Goal: Transaction & Acquisition: Purchase product/service

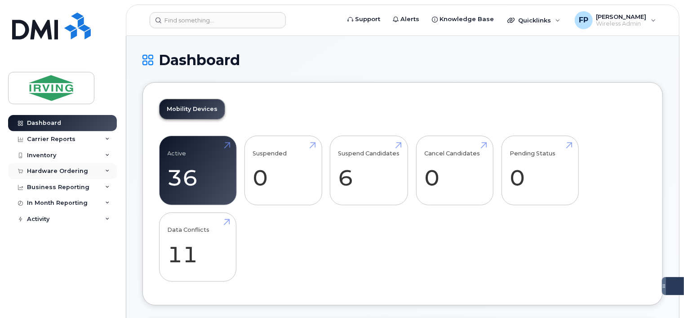
click at [55, 173] on div "Hardware Ordering" at bounding box center [57, 171] width 61 height 7
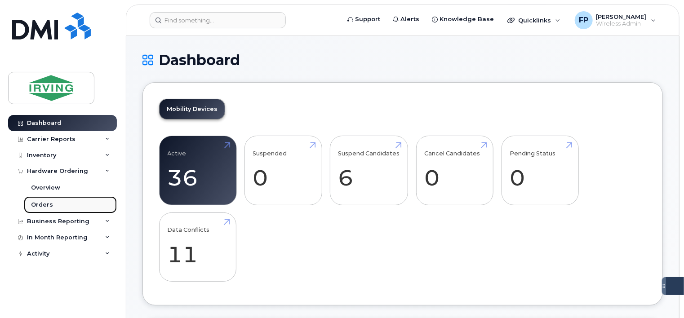
click at [58, 207] on link "Orders" at bounding box center [70, 204] width 93 height 17
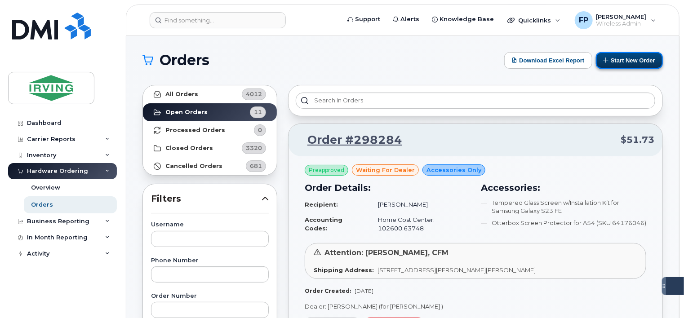
click at [636, 61] on button "Start New Order" at bounding box center [629, 60] width 67 height 17
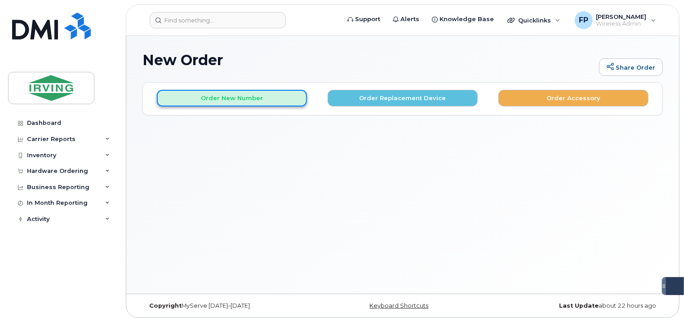
click at [252, 102] on button "Order New Number" at bounding box center [232, 98] width 150 height 17
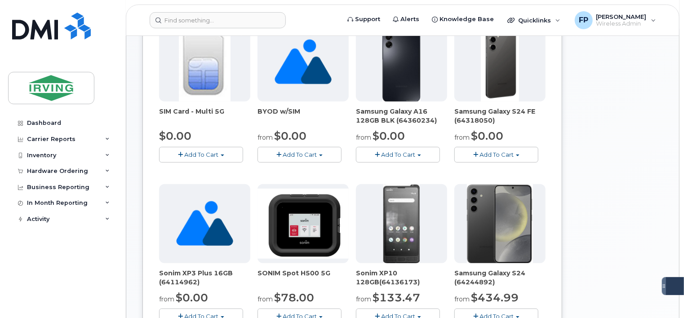
scroll to position [135, 0]
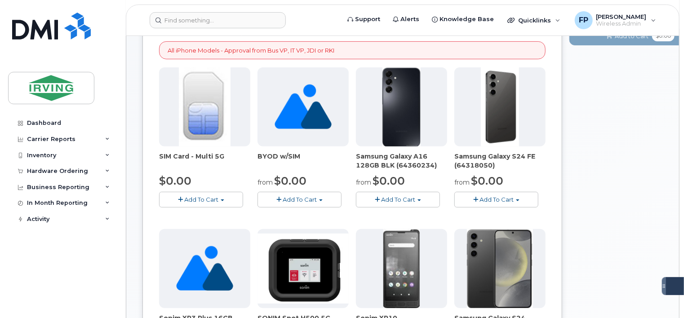
click at [501, 199] on span "Add To Cart" at bounding box center [496, 199] width 34 height 7
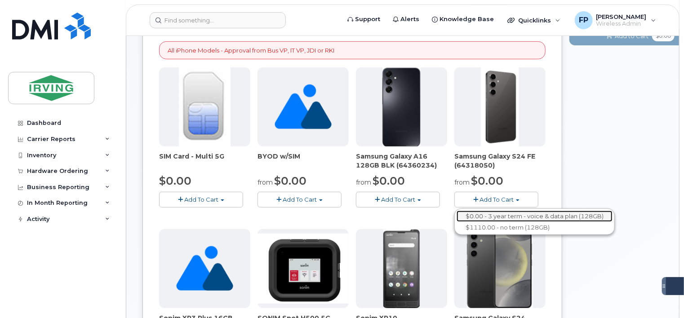
click at [498, 217] on link "$0.00 - 3 year term - voice & data plan (128GB)" at bounding box center [534, 216] width 156 height 11
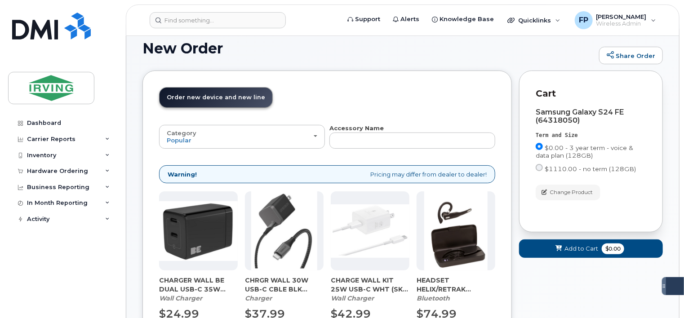
scroll to position [95, 0]
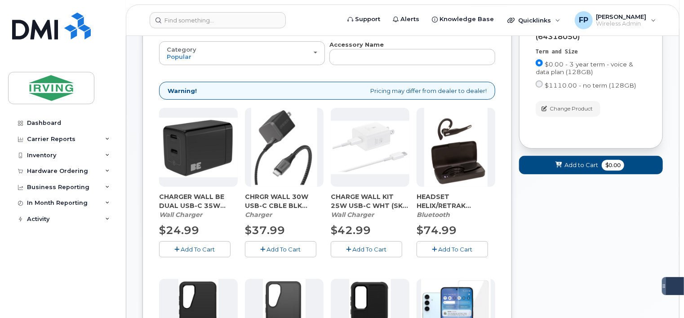
click at [287, 246] on span "Add To Cart" at bounding box center [284, 249] width 34 height 7
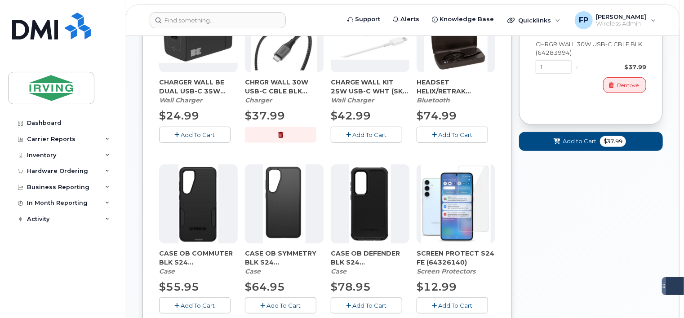
scroll to position [230, 0]
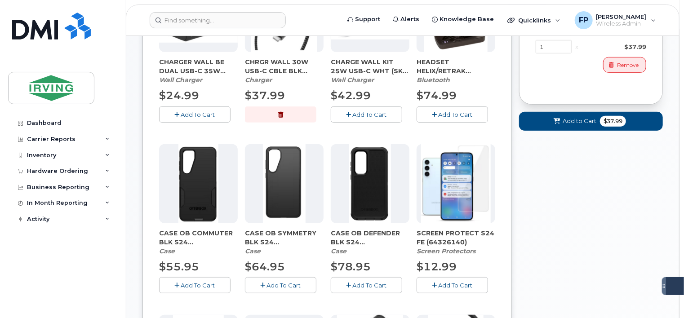
click at [208, 286] on span "Add To Cart" at bounding box center [198, 285] width 34 height 7
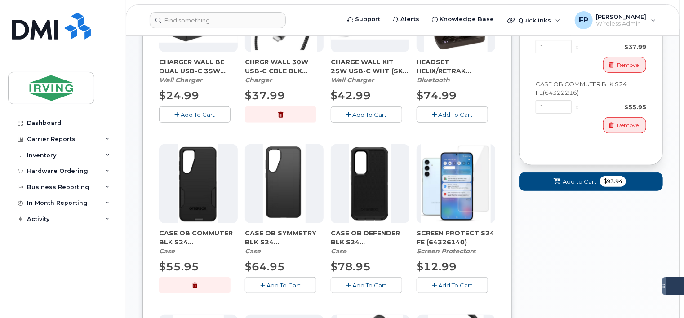
click at [444, 282] on span "Add To Cart" at bounding box center [455, 285] width 34 height 7
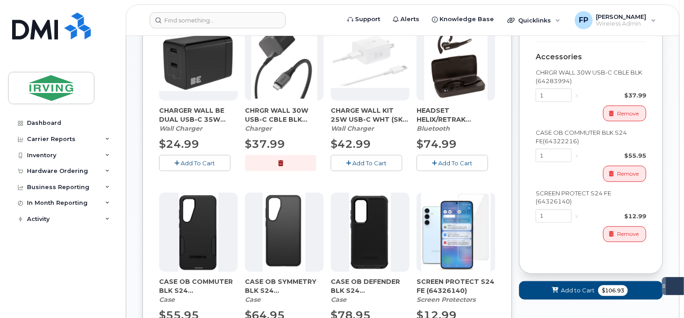
scroll to position [185, 0]
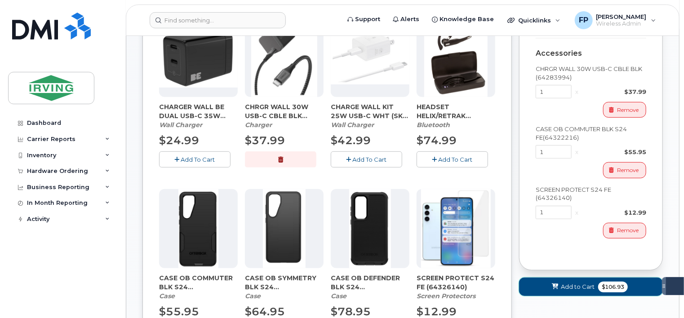
click at [563, 289] on span "Add to Cart" at bounding box center [578, 287] width 34 height 9
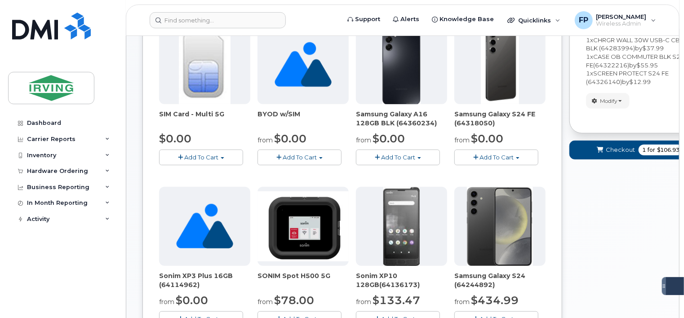
scroll to position [42, 0]
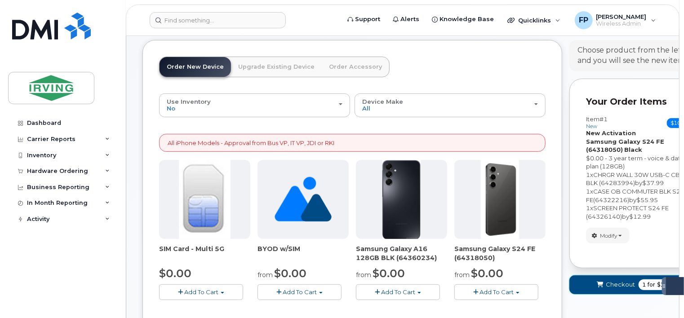
click at [617, 283] on span "Checkout" at bounding box center [620, 284] width 29 height 9
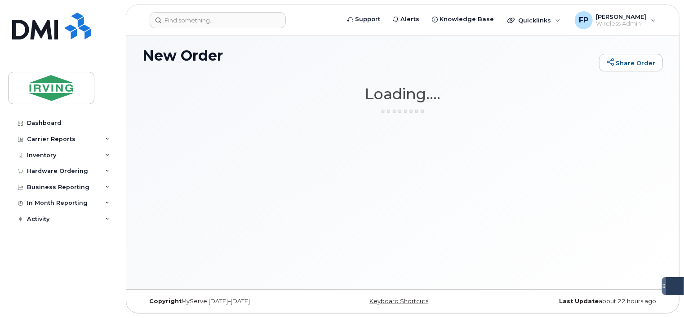
scroll to position [4, 0]
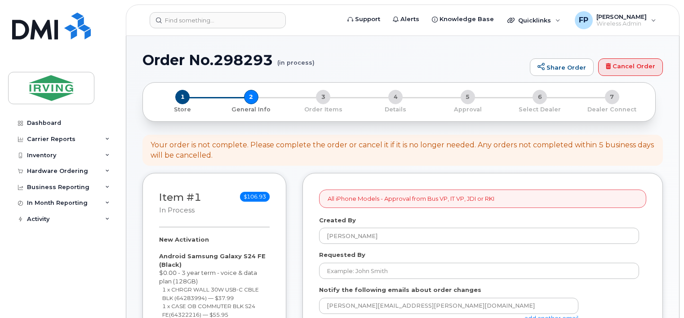
select select
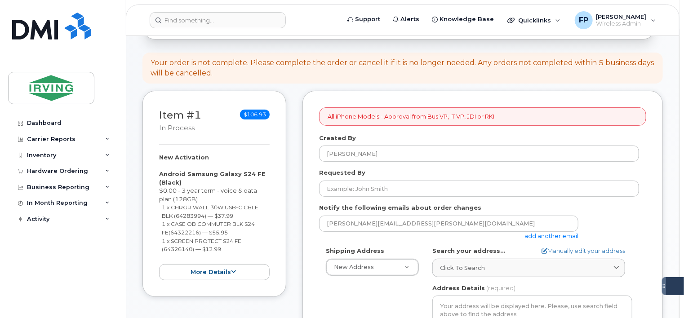
scroll to position [90, 0]
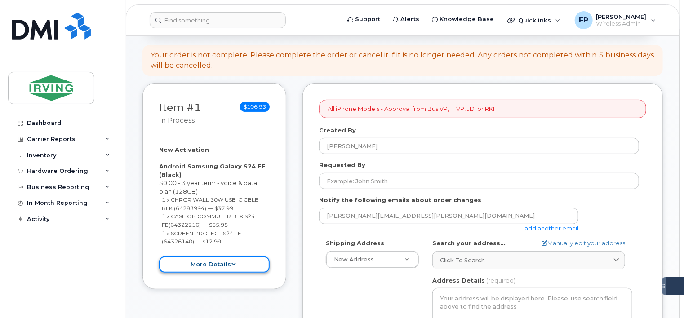
click at [232, 262] on icon at bounding box center [233, 264] width 5 height 6
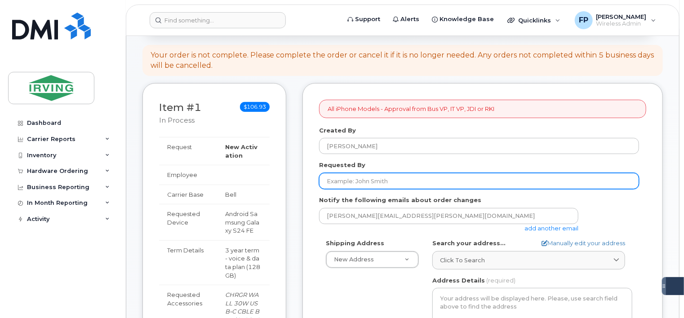
click at [385, 183] on input "Requested By" at bounding box center [479, 181] width 320 height 16
type input "Kiran Morarji"
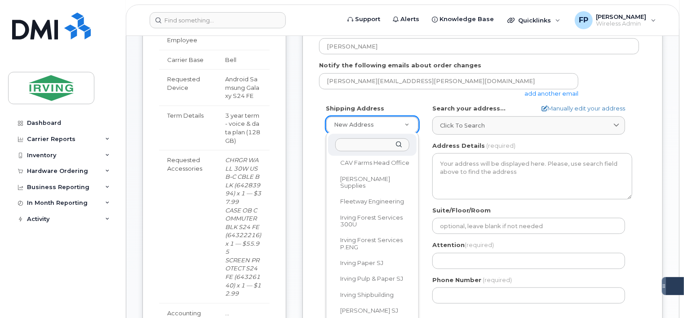
scroll to position [75, 0]
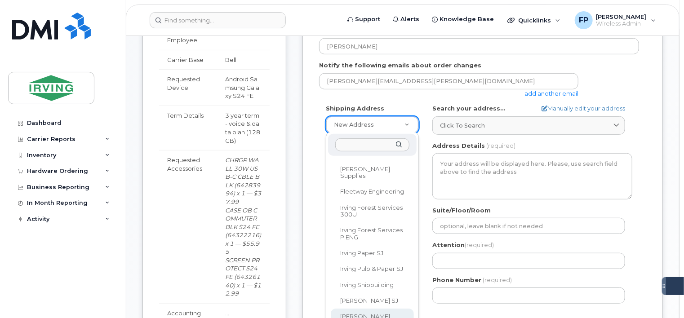
select select
type textarea "1551 Weston Rd YORK ON M6M 4Y4 CANADA York Ontario M6M 4Y4"
type input "[PERSON_NAME]"
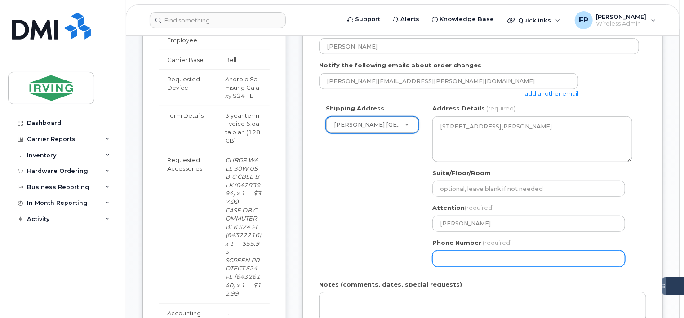
click at [525, 259] on input "Phone Number" at bounding box center [528, 259] width 193 height 16
select select
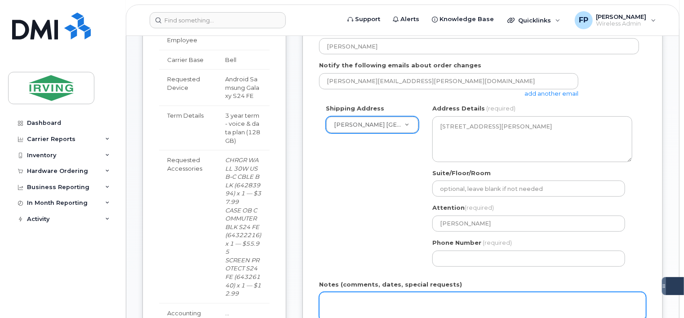
click at [406, 294] on textarea "Notes (comments, dates, special requests)" at bounding box center [482, 307] width 327 height 30
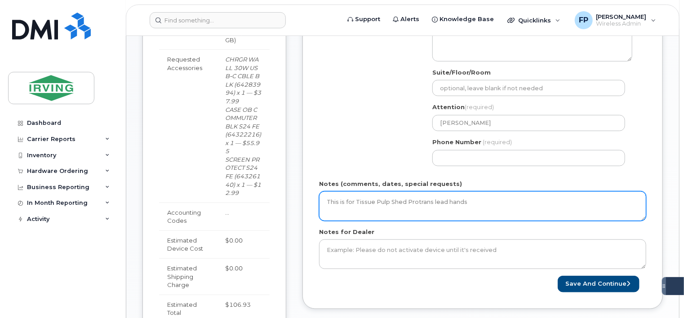
scroll to position [359, 0]
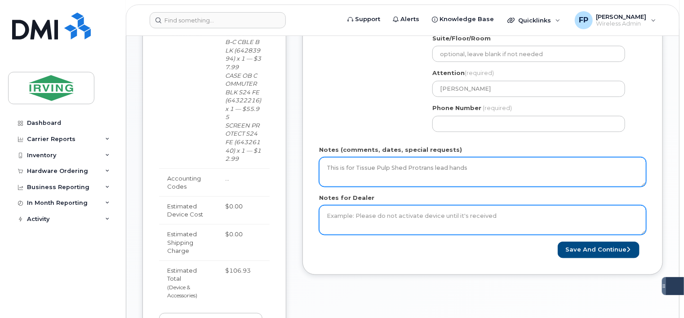
type textarea "This is for Tissue Pulp Shed Protrans lead hands"
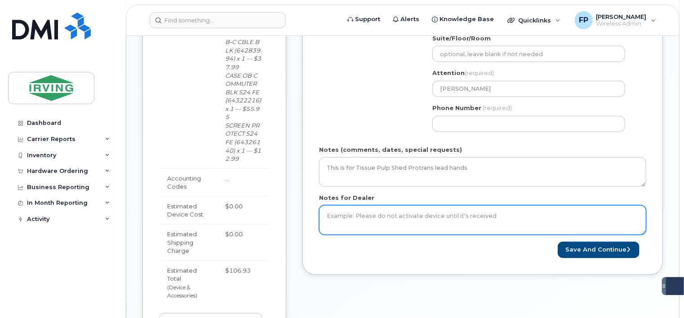
click at [507, 208] on textarea "Notes for Dealer" at bounding box center [482, 220] width 327 height 30
type textarea "Please ship directly to Tissue Toronto site"
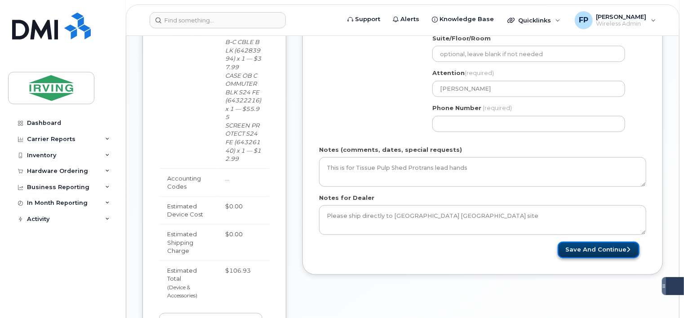
click at [588, 247] on button "Save and Continue" at bounding box center [598, 250] width 82 height 17
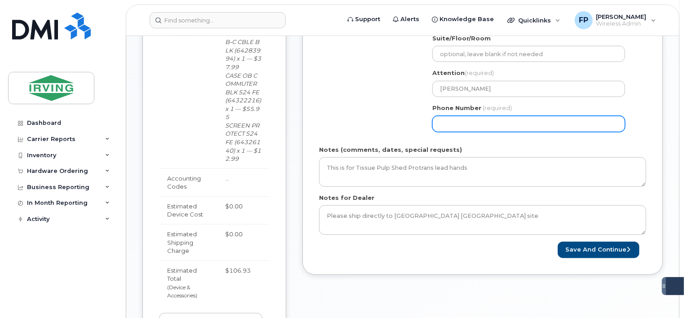
drag, startPoint x: 444, startPoint y: 121, endPoint x: 425, endPoint y: 109, distance: 22.4
click at [424, 119] on div "Shipping Address Irving Tissue Toronto New Address 143 Church St CAV Farms Head…" at bounding box center [479, 53] width 320 height 169
drag, startPoint x: 466, startPoint y: 119, endPoint x: 471, endPoint y: 126, distance: 8.7
click at [466, 119] on input "Phone Number" at bounding box center [528, 124] width 193 height 16
type input "14169859827"
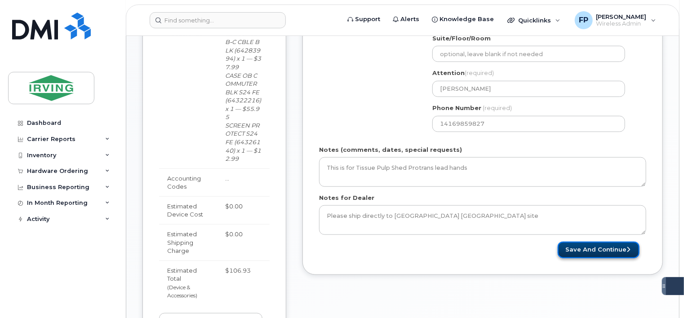
click at [577, 247] on button "Save and Continue" at bounding box center [598, 250] width 82 height 17
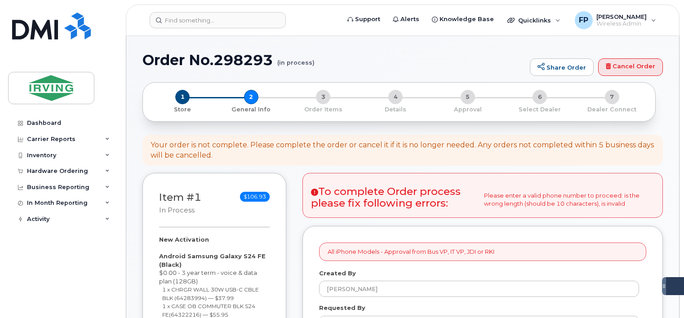
select select
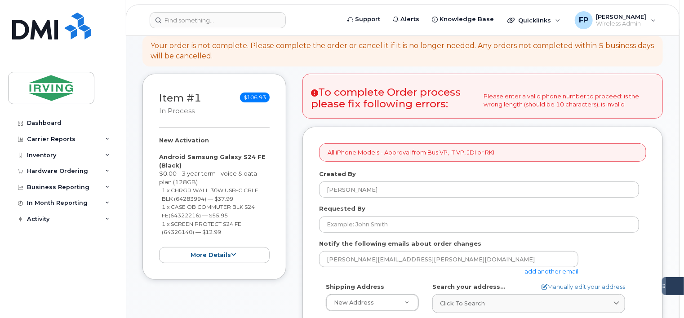
scroll to position [135, 0]
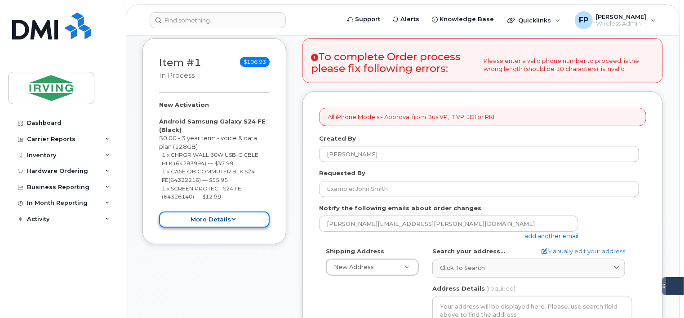
click at [218, 221] on button "more details" at bounding box center [214, 220] width 111 height 17
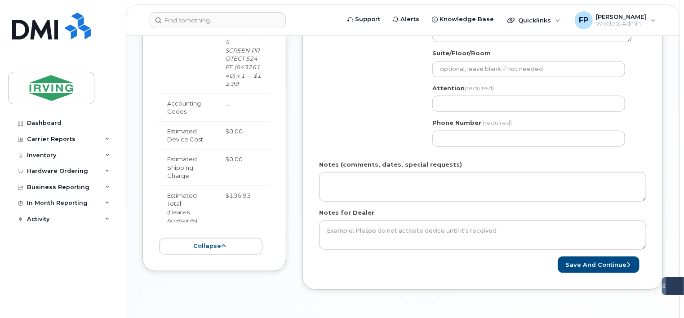
scroll to position [449, 0]
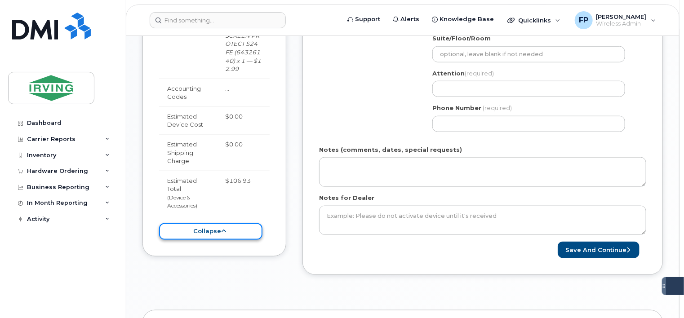
click at [247, 230] on button "collapse" at bounding box center [210, 231] width 103 height 17
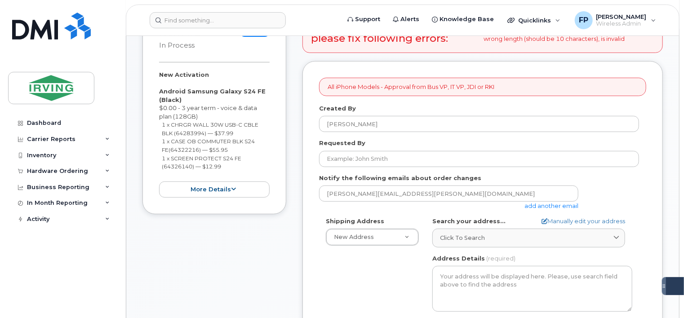
scroll to position [135, 0]
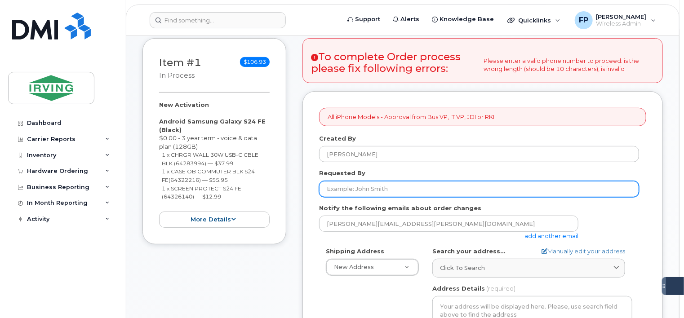
click at [402, 190] on input "Requested By" at bounding box center [479, 189] width 320 height 16
type input "[PERSON_NAME]"
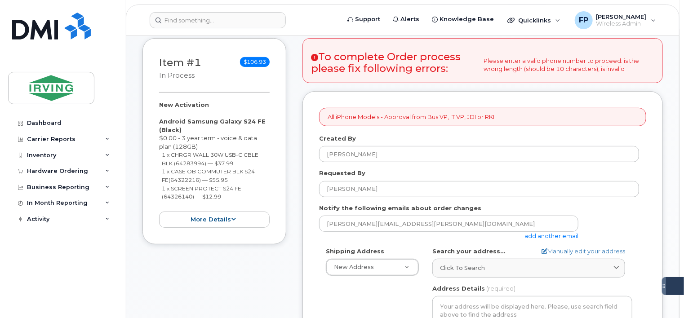
click at [292, 266] on div "Item #1 in process $106.93 New Activation Android Samsung Galaxy S24 FE (Black)…" at bounding box center [402, 320] width 520 height 565
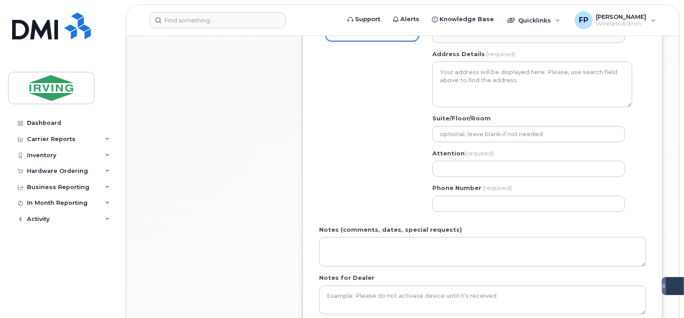
scroll to position [314, 0]
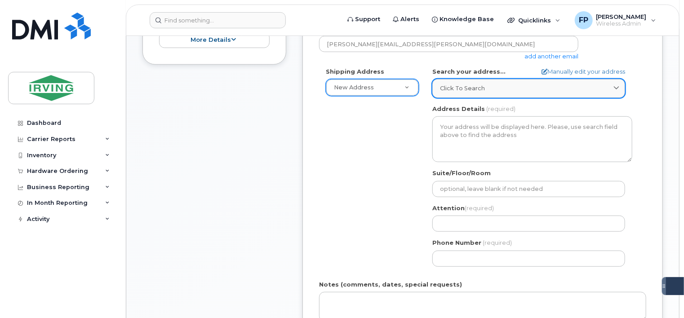
click at [510, 89] on div "Click to search" at bounding box center [528, 88] width 177 height 9
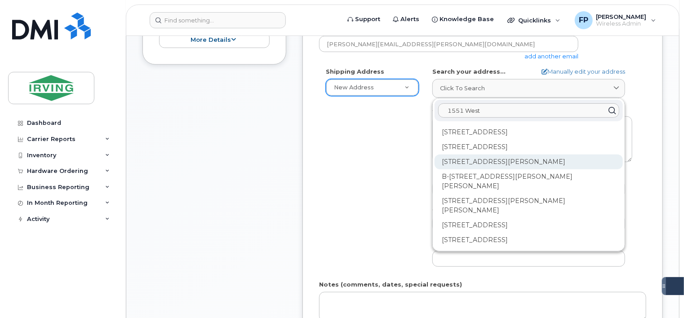
type input "1551 West"
click at [528, 161] on div "1551 Weston Rd York ON M6M 4Y4" at bounding box center [528, 162] width 188 height 15
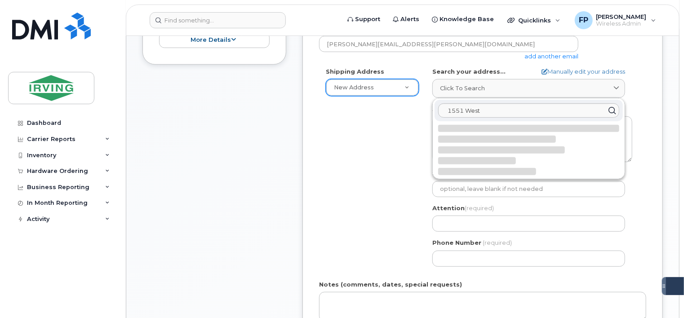
select select
type textarea "1551 Weston Rd YORK ON M6M 4Y4 CANADA"
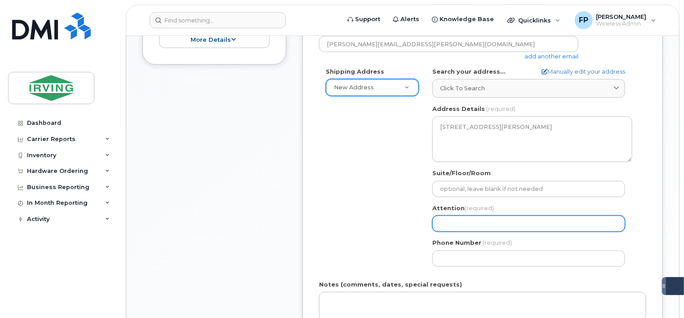
click at [461, 221] on input "Attention (required)" at bounding box center [528, 224] width 193 height 16
type input "Khalid Jabbar"
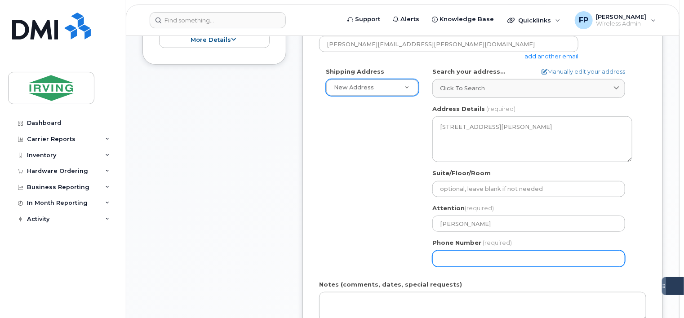
click at [471, 256] on input "Phone Number" at bounding box center [528, 259] width 193 height 16
click at [480, 254] on input "Phone Number" at bounding box center [528, 259] width 193 height 16
select select
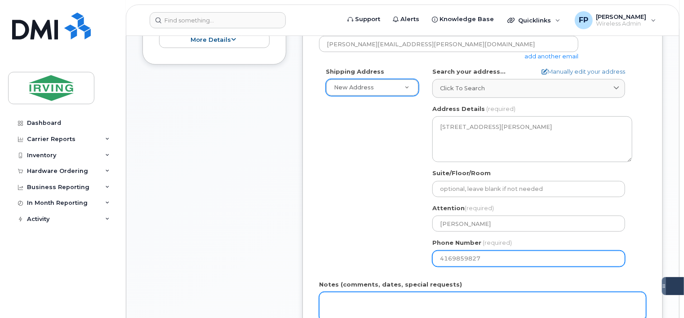
type input "4169859827"
click at [440, 295] on textarea "Notes (comments, dates, special requests)" at bounding box center [482, 307] width 327 height 30
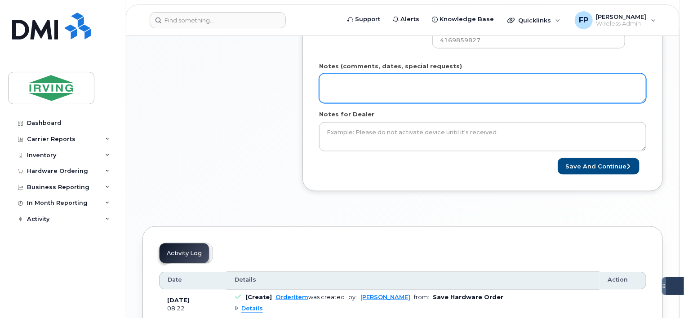
scroll to position [539, 0]
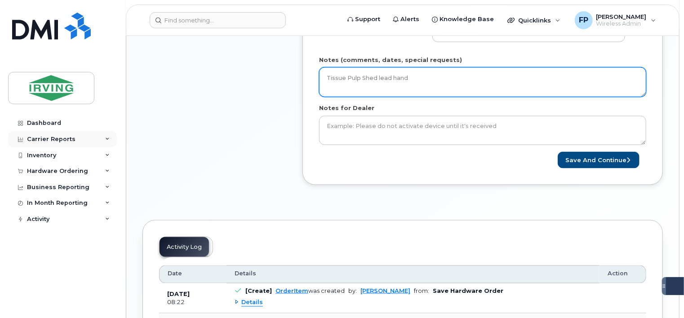
type textarea "Tissue Pulp Shed lead hand"
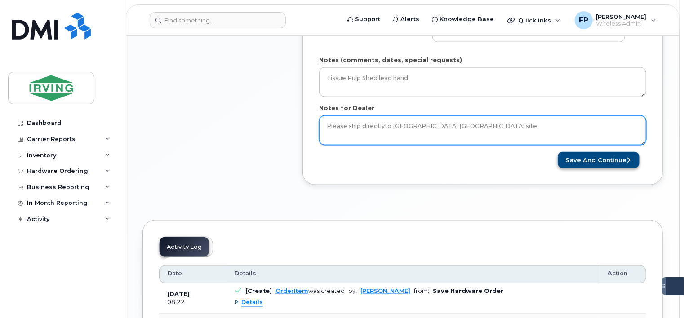
type textarea "Please ship directlyto Tissue Toronto site"
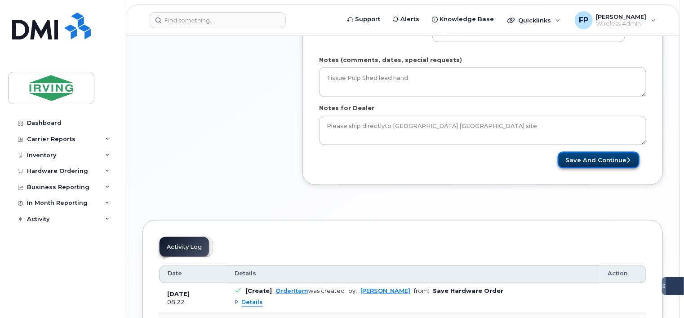
click at [600, 156] on button "Save and Continue" at bounding box center [598, 160] width 82 height 17
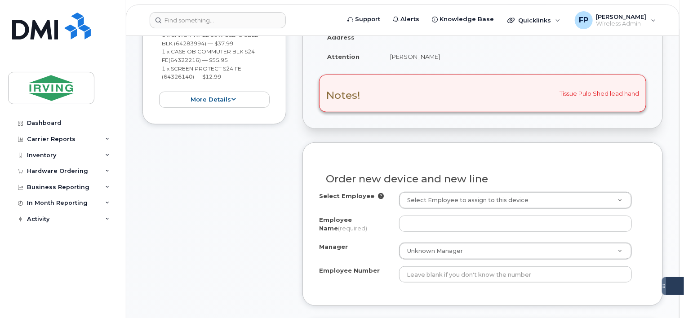
scroll to position [270, 0]
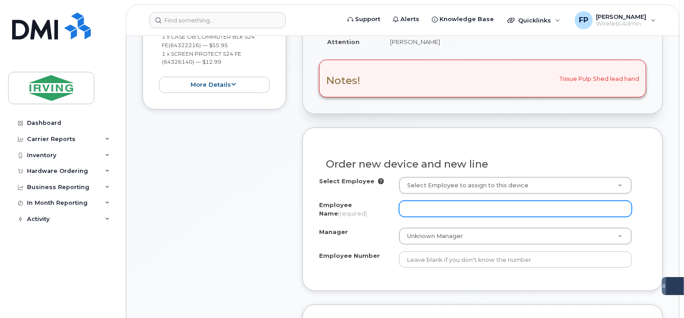
click at [544, 204] on input "Employee Name (required)" at bounding box center [515, 209] width 233 height 16
type input "Tissue Toronto Pulp Shed Lead Hand"
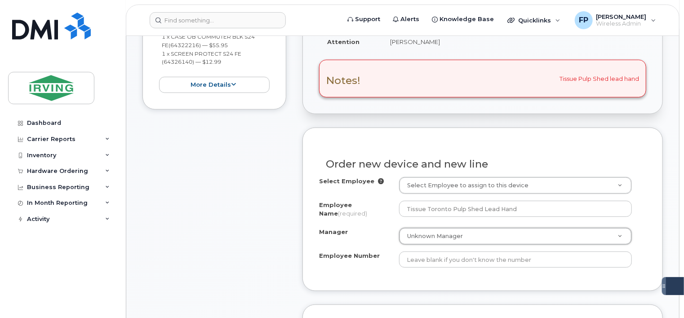
type input "S"
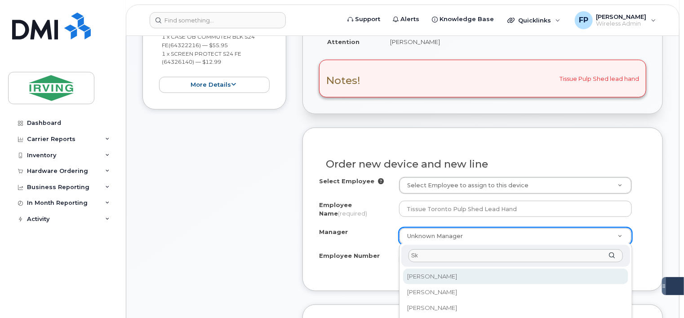
type input "S"
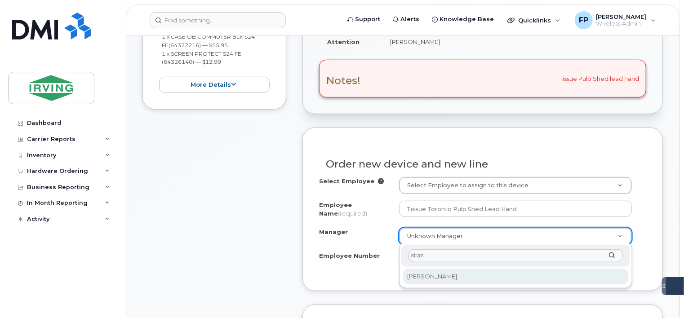
type input "kiran"
select select "1497698"
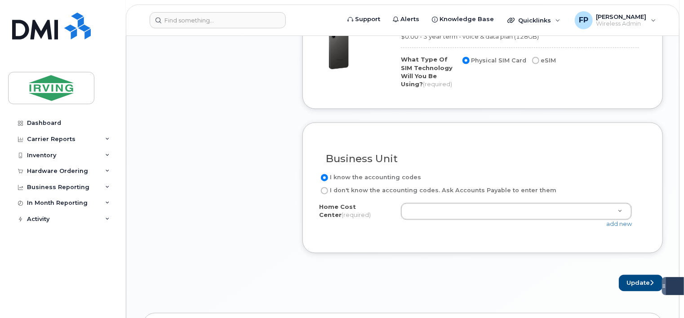
scroll to position [809, 0]
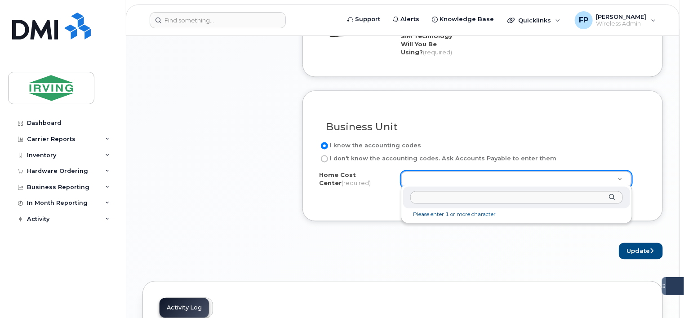
paste input "81160"
type input "81160"
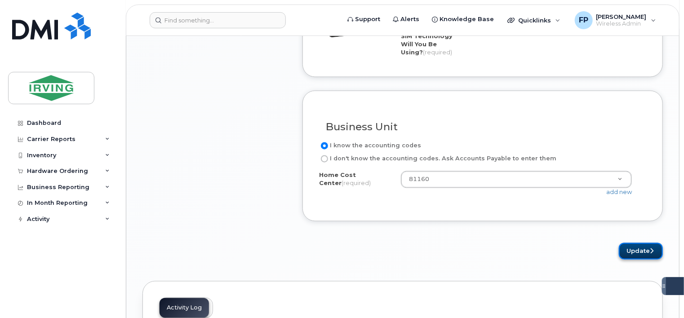
click at [629, 248] on button "Update" at bounding box center [641, 251] width 44 height 17
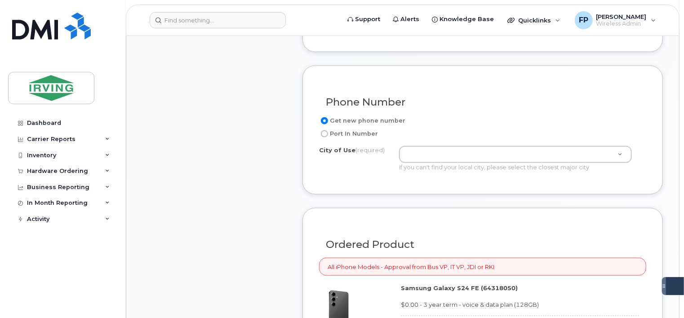
scroll to position [604, 0]
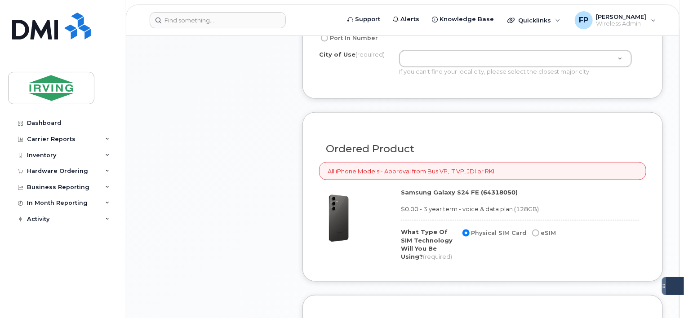
click at [533, 232] on input "eSIM" at bounding box center [535, 233] width 7 height 7
radio input "true"
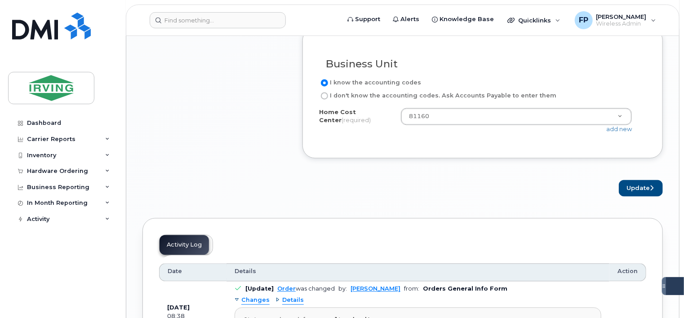
scroll to position [874, 0]
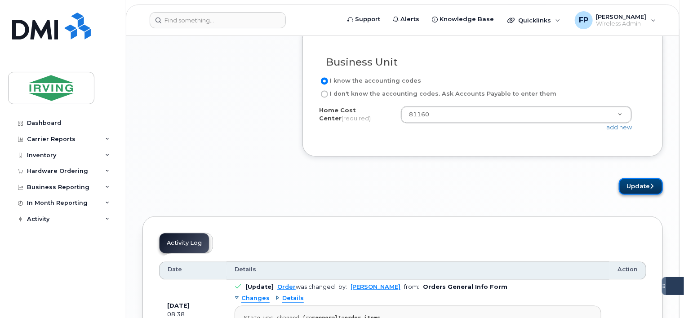
click at [632, 189] on button "Update" at bounding box center [641, 186] width 44 height 17
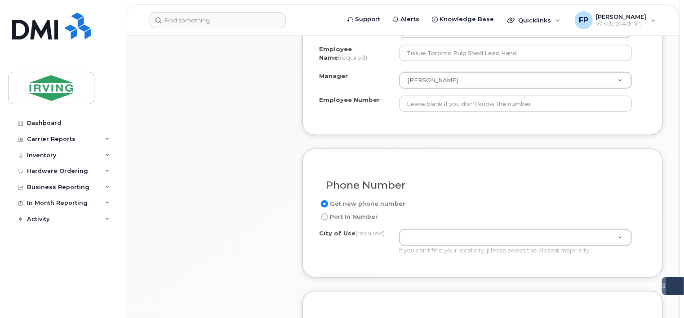
scroll to position [425, 0]
click at [576, 196] on div "Phone Number" at bounding box center [482, 182] width 327 height 33
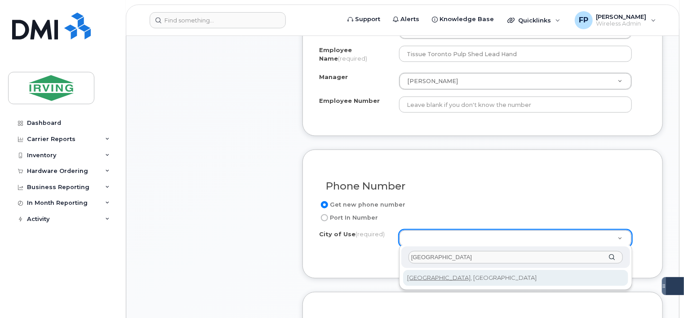
type input "Toronto"
type input "4934"
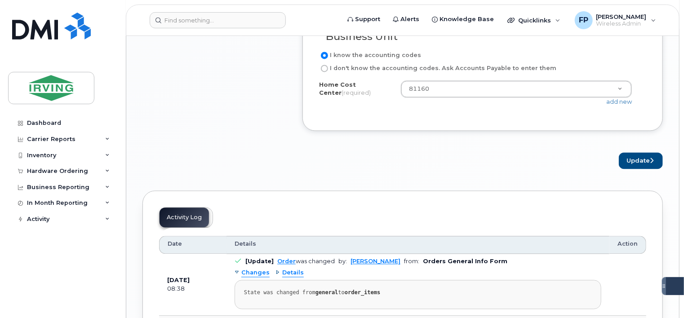
scroll to position [919, 0]
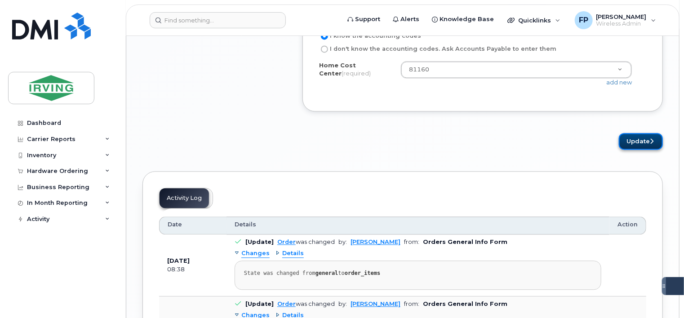
click at [642, 138] on button "Update" at bounding box center [641, 141] width 44 height 17
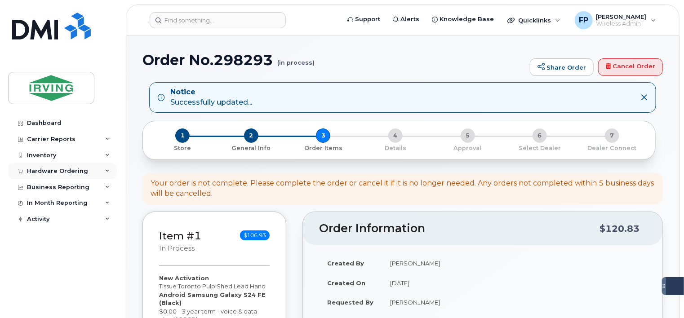
click at [53, 173] on div "Hardware Ordering" at bounding box center [57, 171] width 61 height 7
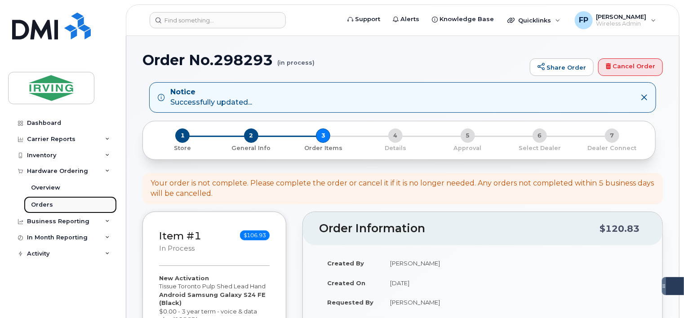
click at [50, 205] on div "Orders" at bounding box center [42, 205] width 22 height 8
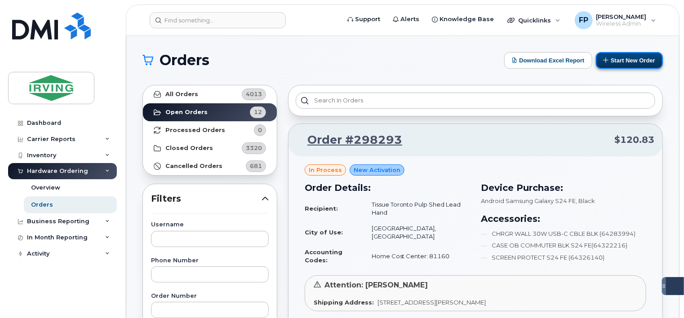
click at [622, 59] on button "Start New Order" at bounding box center [629, 60] width 67 height 17
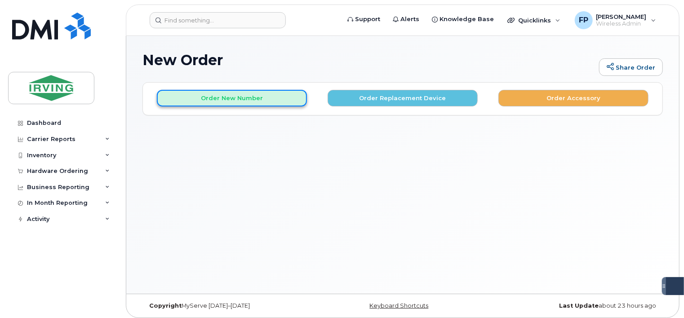
click at [249, 95] on button "Order New Number" at bounding box center [232, 98] width 150 height 17
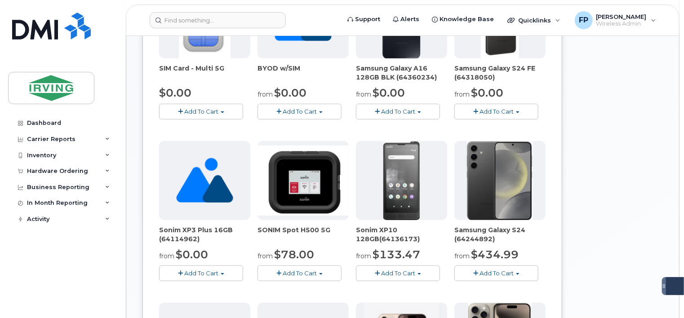
scroll to position [180, 0]
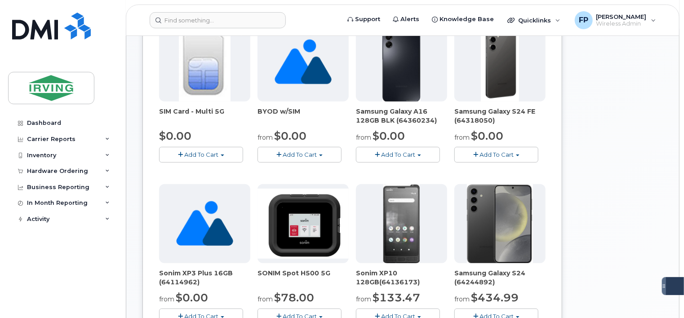
click at [504, 159] on button "Add To Cart" at bounding box center [496, 155] width 84 height 16
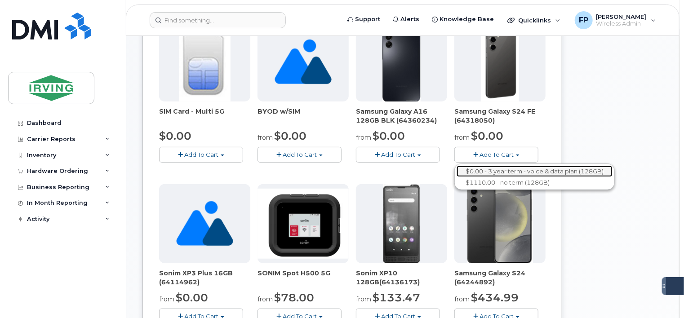
click at [505, 166] on link "$0.00 - 3 year term - voice & data plan (128GB)" at bounding box center [534, 171] width 156 height 11
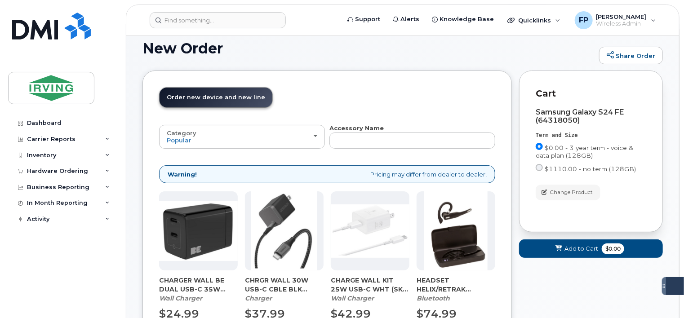
scroll to position [95, 0]
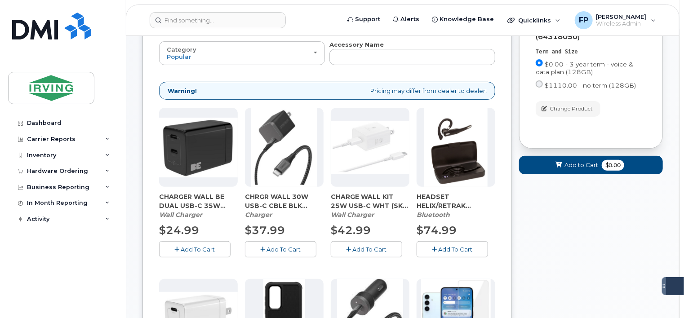
click at [288, 251] on span "Add To Cart" at bounding box center [284, 249] width 34 height 7
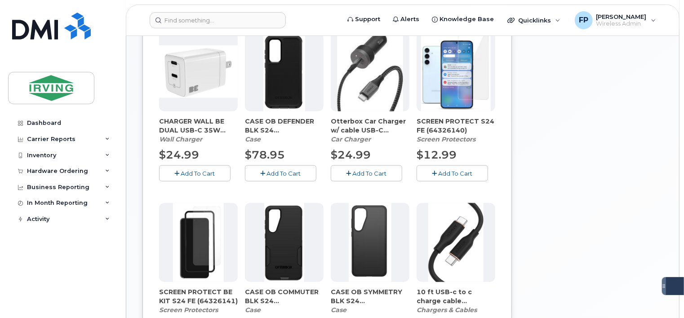
scroll to position [365, 0]
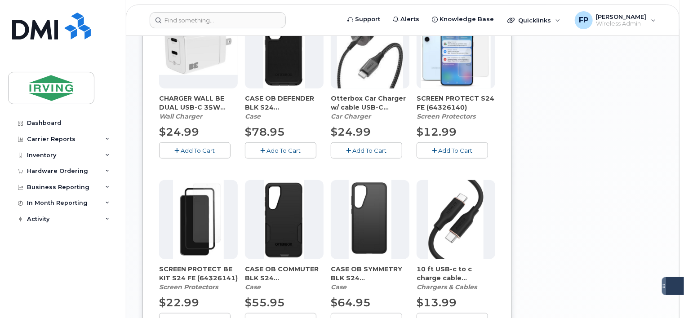
click at [442, 148] on span "Add To Cart" at bounding box center [455, 150] width 34 height 7
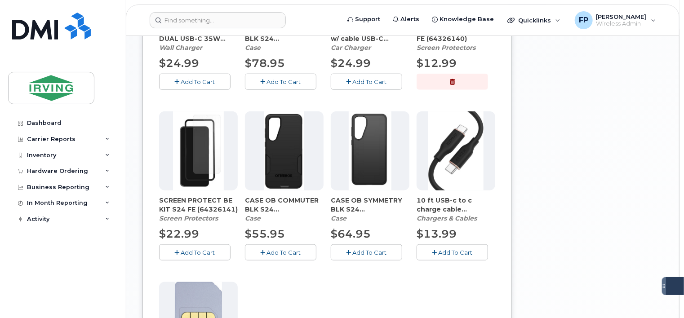
scroll to position [455, 0]
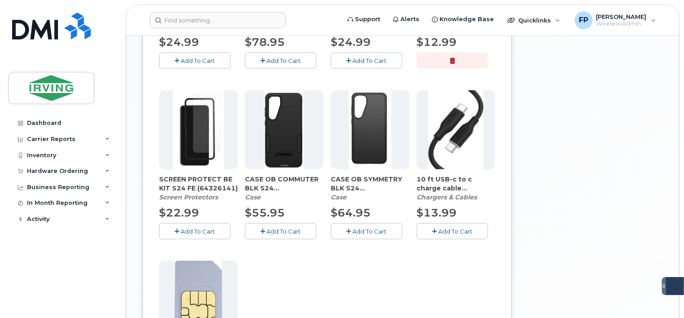
click at [295, 229] on span "Add To Cart" at bounding box center [284, 231] width 34 height 7
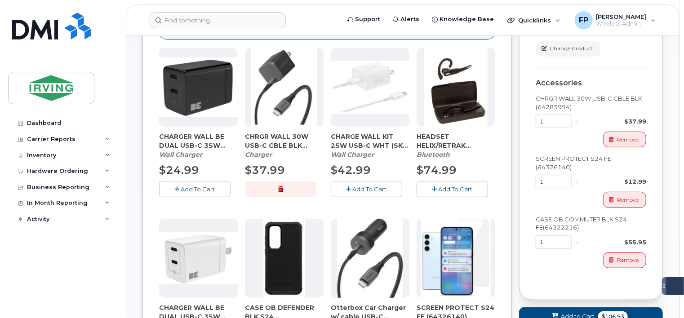
scroll to position [140, 0]
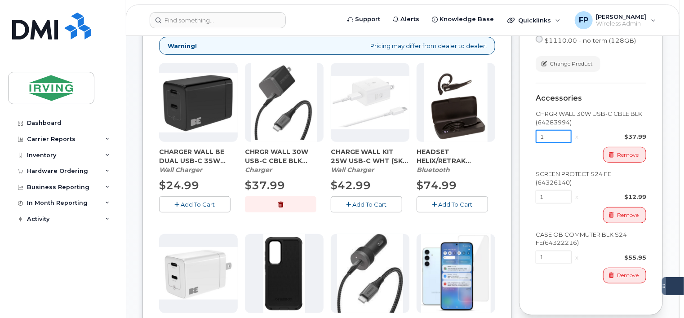
drag, startPoint x: 549, startPoint y: 135, endPoint x: 518, endPoint y: 135, distance: 31.9
type input "2"
drag, startPoint x: 564, startPoint y: 198, endPoint x: 528, endPoint y: 198, distance: 35.9
click at [528, 198] on div "Cart Samsung Galaxy S24 FE (64318050) Term and Size $0.00 - 3 year term - voice…" at bounding box center [591, 128] width 144 height 373
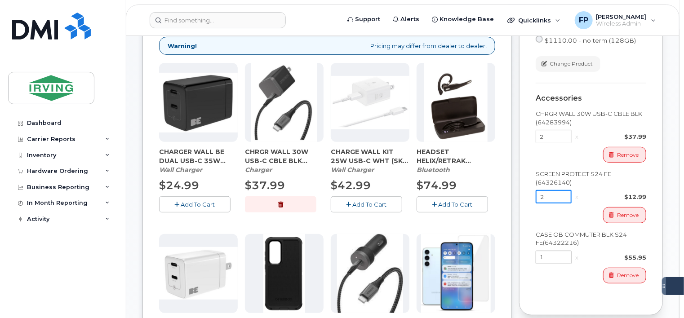
type input "2"
drag, startPoint x: 559, startPoint y: 254, endPoint x: 514, endPoint y: 254, distance: 44.5
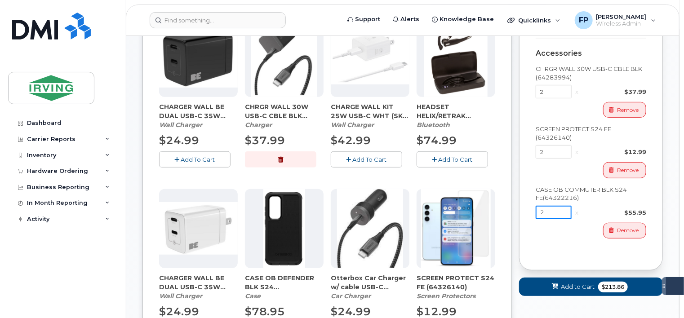
scroll to position [230, 0]
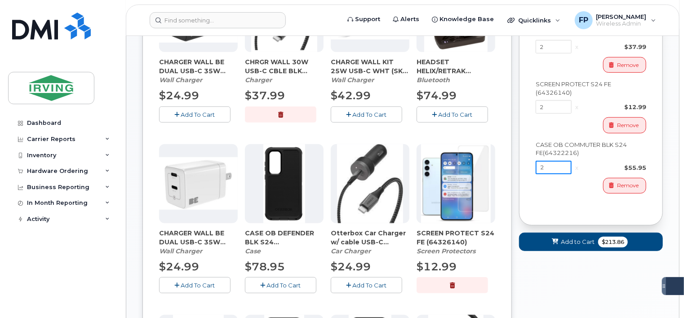
type input "2"
click at [582, 240] on span "Add to Cart" at bounding box center [578, 242] width 34 height 9
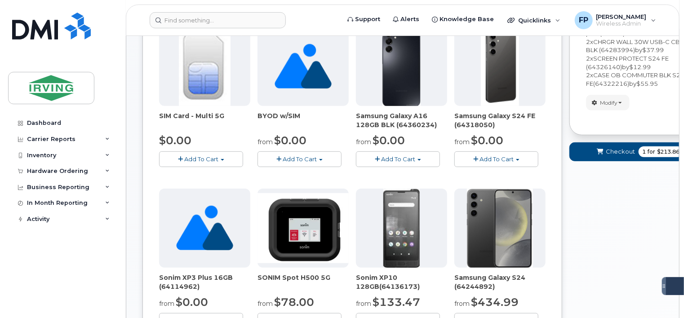
scroll to position [87, 0]
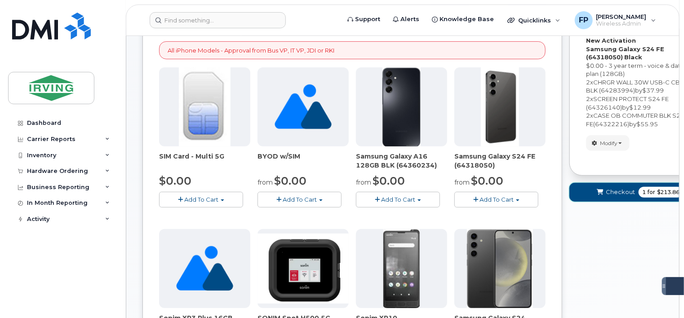
click at [610, 192] on span "Checkout" at bounding box center [620, 192] width 29 height 9
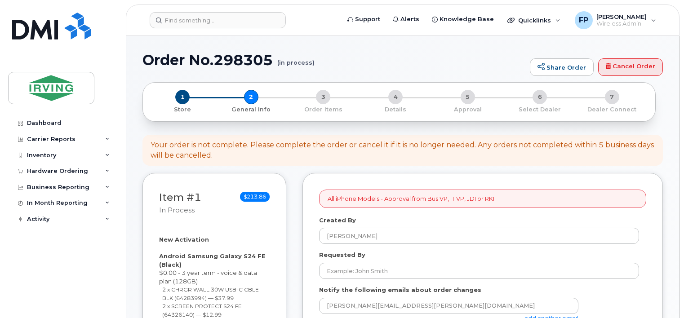
select select
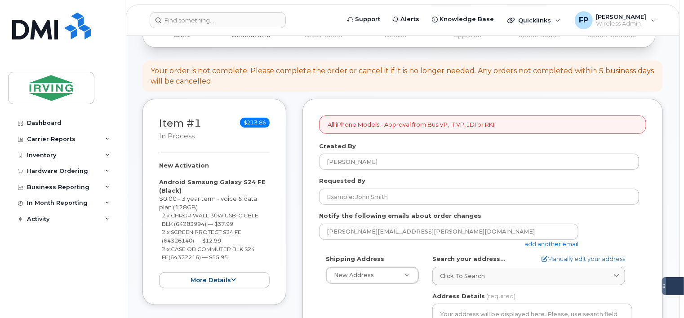
scroll to position [90, 0]
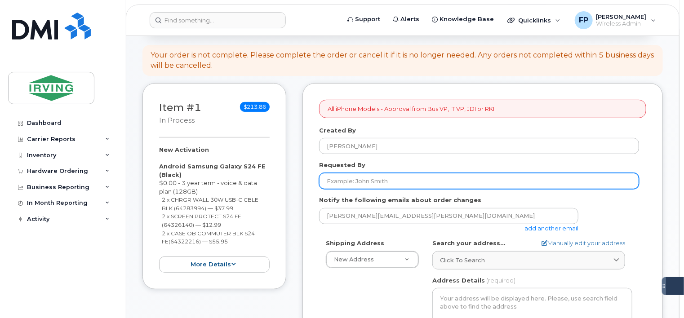
click at [464, 179] on input "Requested By" at bounding box center [479, 181] width 320 height 16
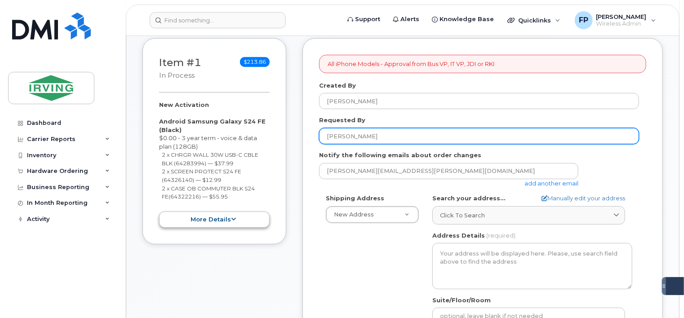
type input "[PERSON_NAME]"
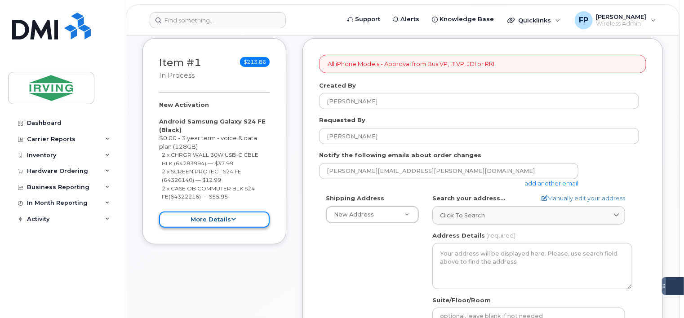
click at [254, 221] on button "more details" at bounding box center [214, 220] width 111 height 17
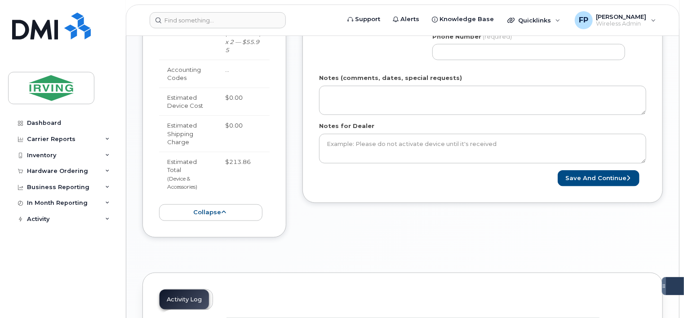
scroll to position [494, 0]
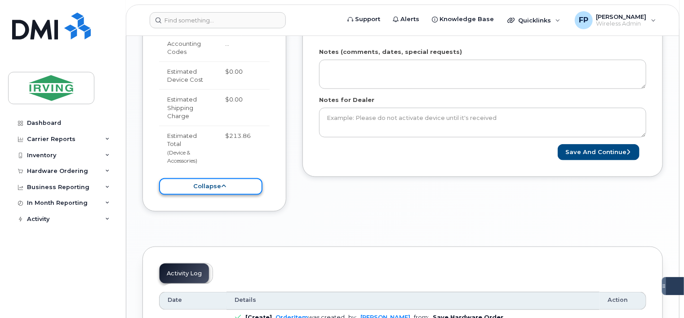
click at [218, 181] on button "collapse" at bounding box center [210, 186] width 103 height 17
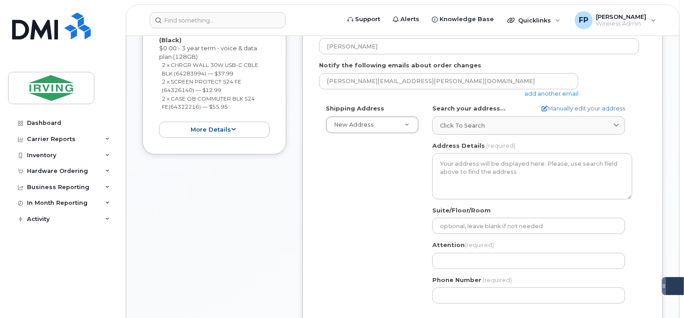
scroll to position [180, 0]
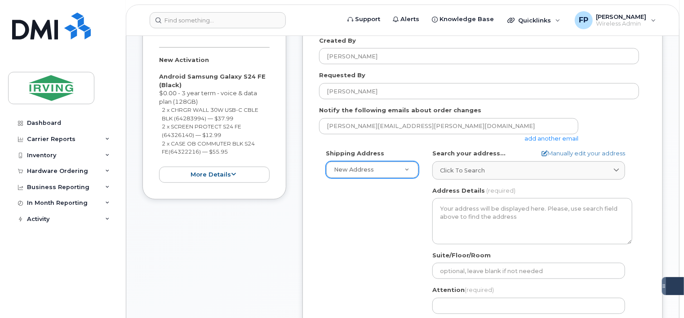
click at [445, 173] on span "Click to search" at bounding box center [462, 170] width 45 height 9
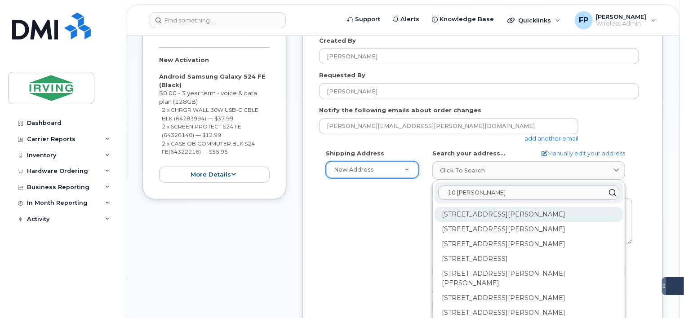
type input "10 [PERSON_NAME]"
click at [505, 208] on div "[STREET_ADDRESS][PERSON_NAME]" at bounding box center [528, 214] width 188 height 15
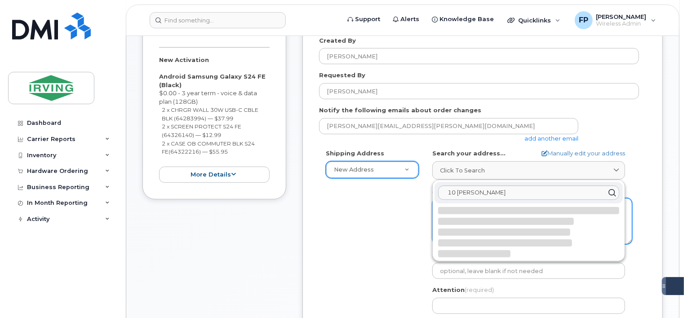
select select
type textarea "[STREET_ADDRESS][PERSON_NAME]"
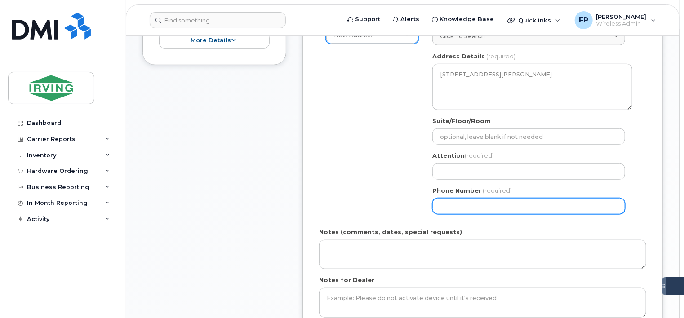
scroll to position [314, 0]
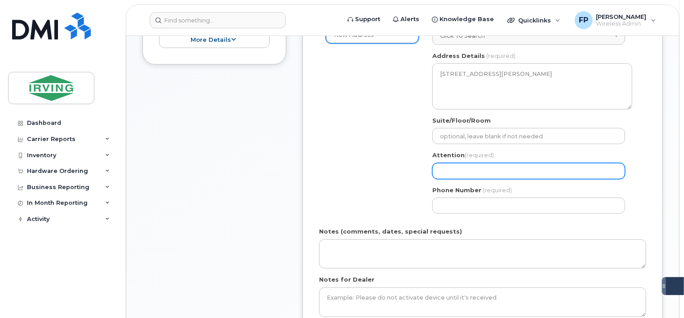
drag, startPoint x: 458, startPoint y: 171, endPoint x: 442, endPoint y: 164, distance: 17.1
click at [456, 171] on input "Attention (required)" at bounding box center [528, 171] width 193 height 16
select select
type input "r"
select select
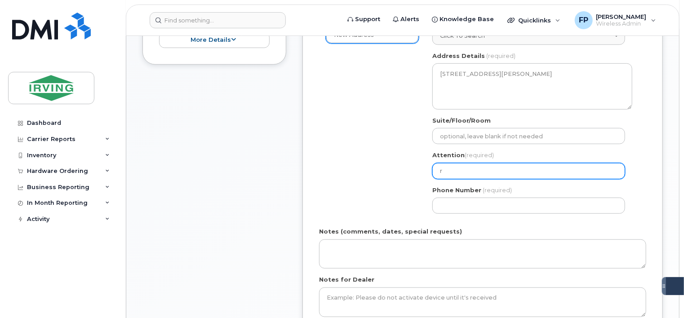
type input "ra"
select select
type input "ran"
select select
type input "ra"
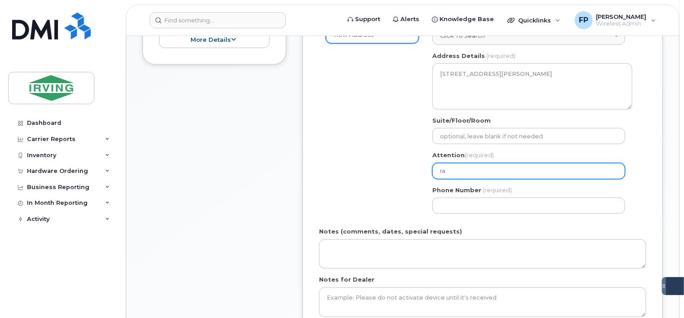
select select
type input "r"
select select
type input "F"
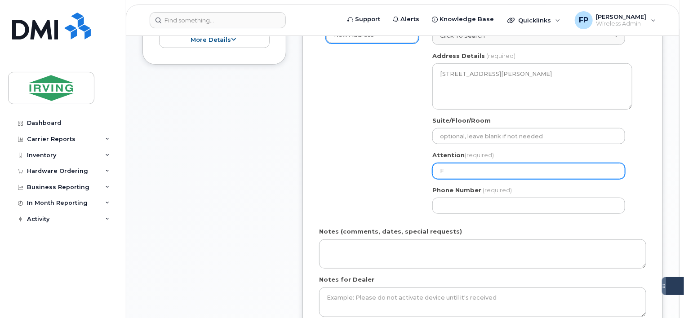
select select
type input "Fr"
select select
type input "Fra"
select select
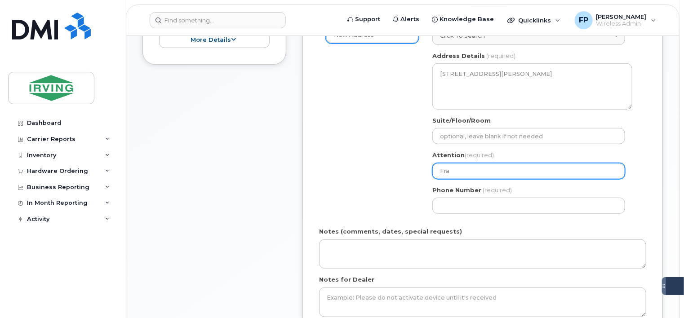
type input "Fran"
select select
type input "Franc"
select select
type input "[PERSON_NAME]"
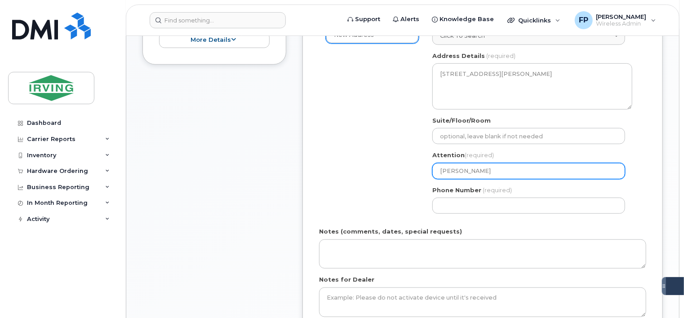
select select
type input "Francin"
select select
type input "[PERSON_NAME]"
select select
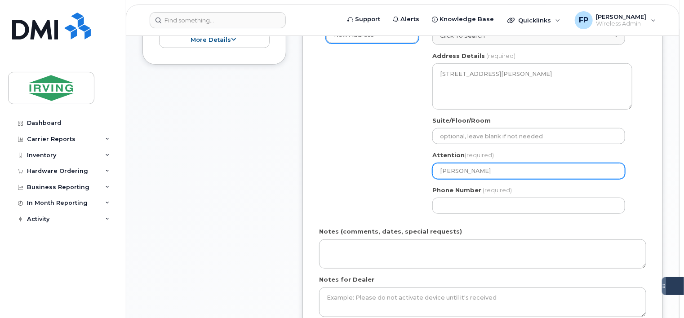
type input "[PERSON_NAME]"
select select
type input "[PERSON_NAME]"
select select
type input "[PERSON_NAME] Pin"
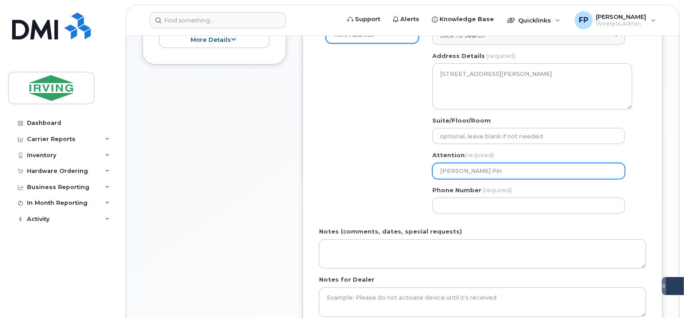
select select
type input "[PERSON_NAME]"
select select
type input "[PERSON_NAME]"
select select
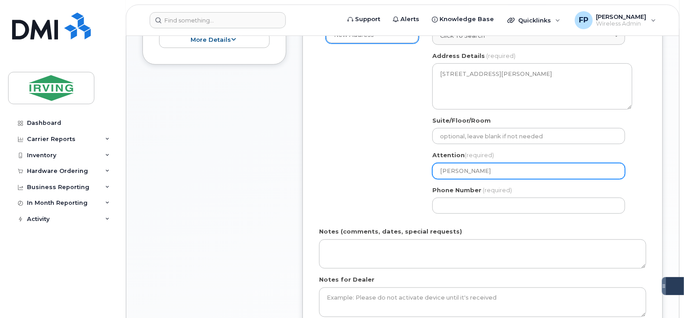
type input "[PERSON_NAME]"
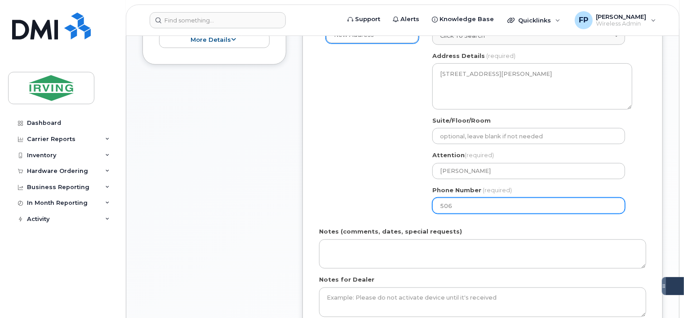
type input "5063496403"
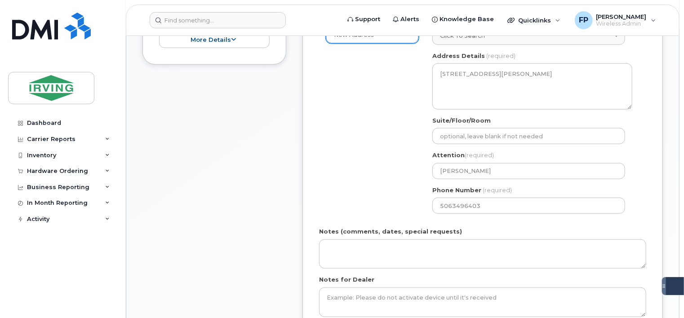
type input "100 Prom Midland"
select select
type input "1"
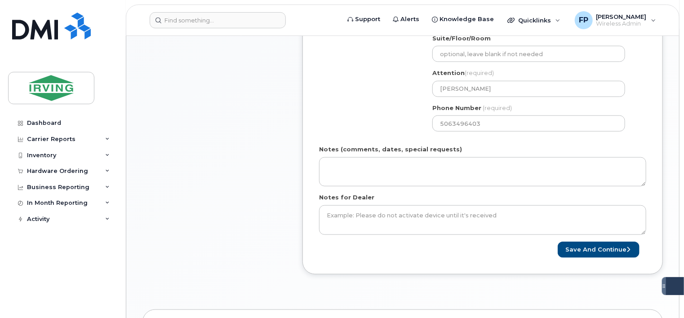
scroll to position [404, 0]
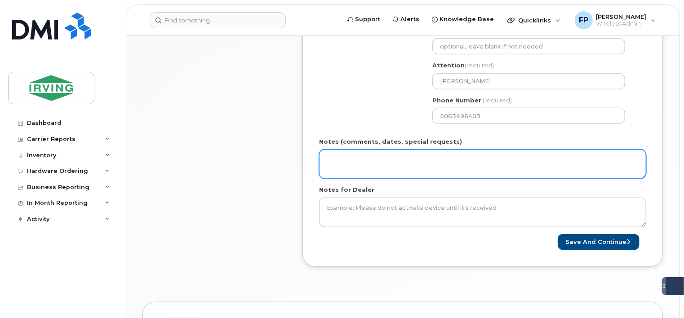
click at [349, 160] on textarea "Notes (comments, dates, special requests)" at bounding box center [482, 165] width 327 height 30
type textarea "2 Business Development Mangers==="
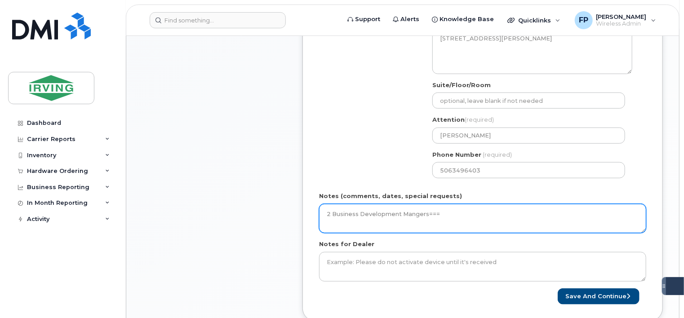
scroll to position [363, 0]
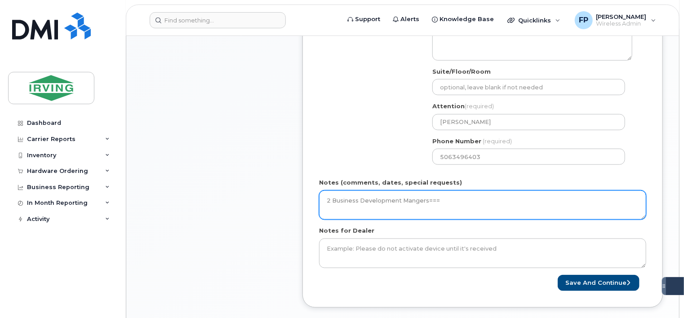
drag, startPoint x: 449, startPoint y: 202, endPoint x: 296, endPoint y: 188, distance: 153.3
click at [291, 200] on div "Item #1 in process $213.86 New Activation Android Samsung Galaxy S24 FE (Black)…" at bounding box center [402, 66] width 520 height 512
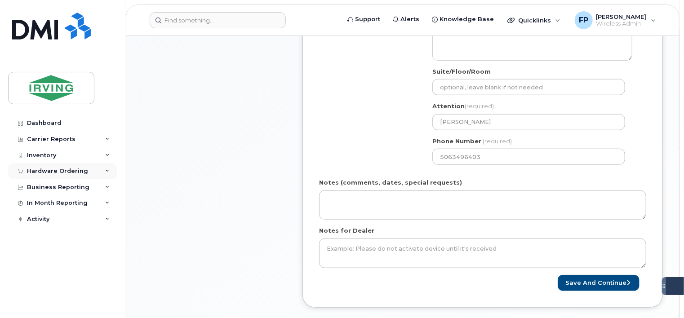
click at [56, 170] on div "Hardware Ordering" at bounding box center [57, 171] width 61 height 7
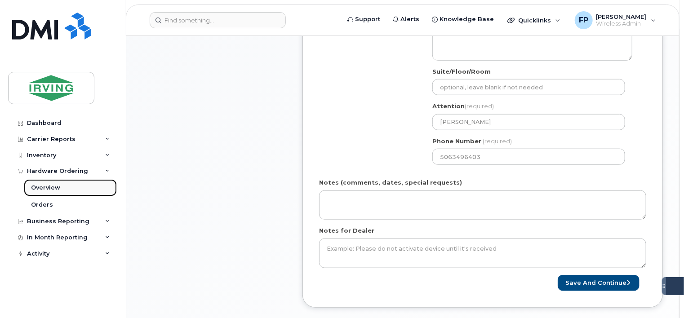
click at [48, 185] on div "Overview" at bounding box center [45, 188] width 29 height 8
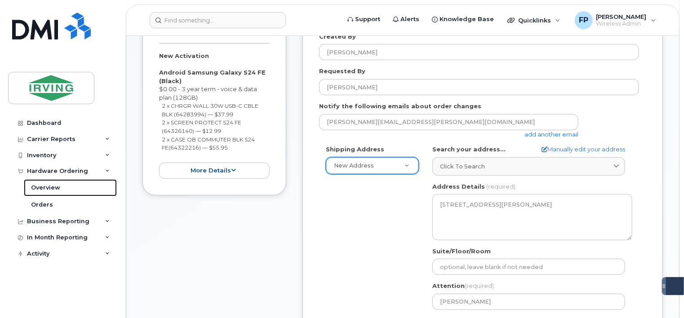
scroll to position [147, 0]
